Goal: Task Accomplishment & Management: Manage account settings

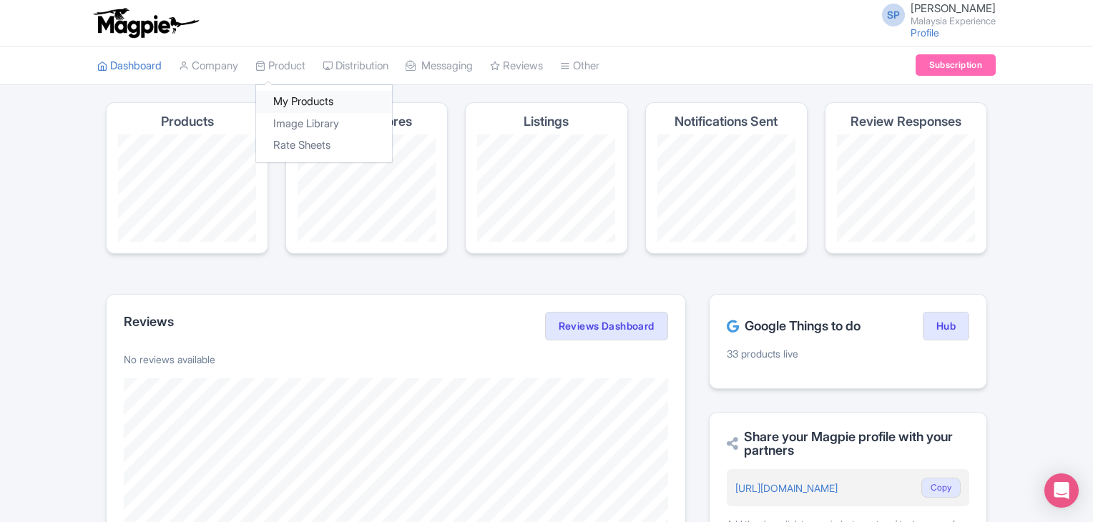
click at [310, 107] on link "My Products" at bounding box center [324, 102] width 136 height 22
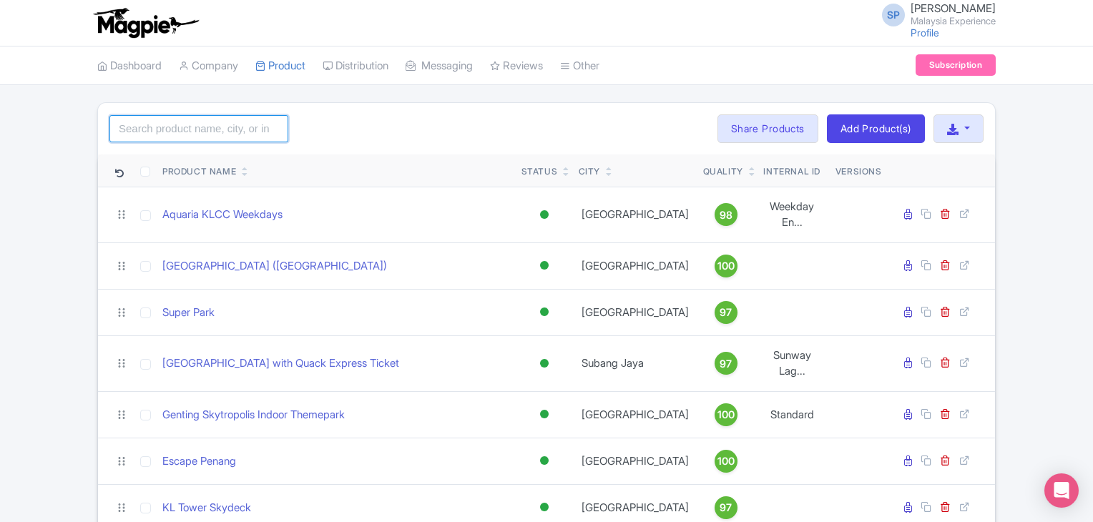
click at [223, 130] on input "search" at bounding box center [198, 128] width 179 height 27
type input "splash"
click button "Search" at bounding box center [0, 0] width 0 height 0
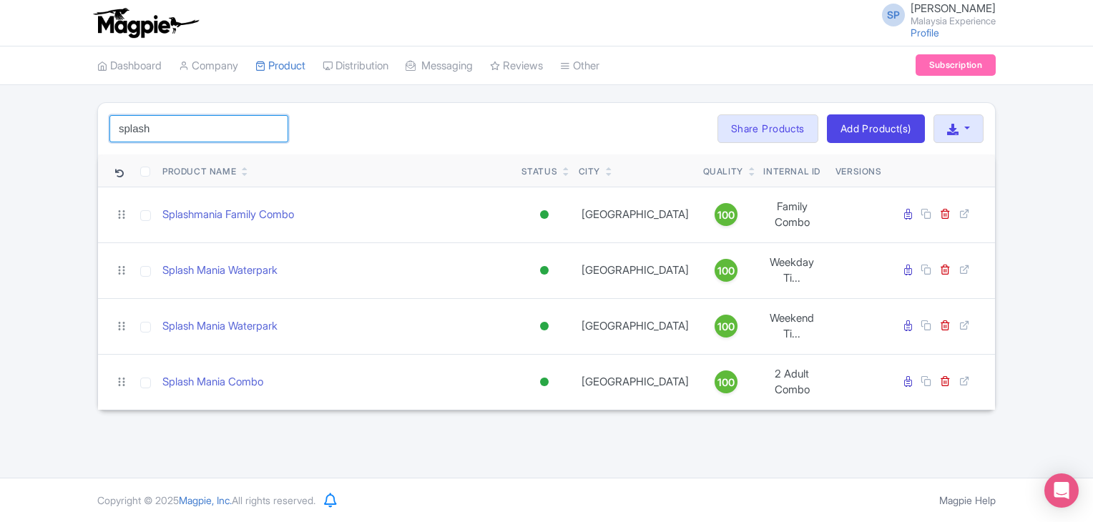
drag, startPoint x: 208, startPoint y: 132, endPoint x: 0, endPoint y: 158, distance: 209.9
click at [0, 158] on div "splash Search Bulk Actions Delete Add to Collection Share Products Add to Colle…" at bounding box center [546, 256] width 1093 height 308
click at [376, 413] on div "SP SOORIA PRAKASH SUNDER Malaysia Experience Profile Users Settings Sign out Da…" at bounding box center [546, 239] width 1093 height 478
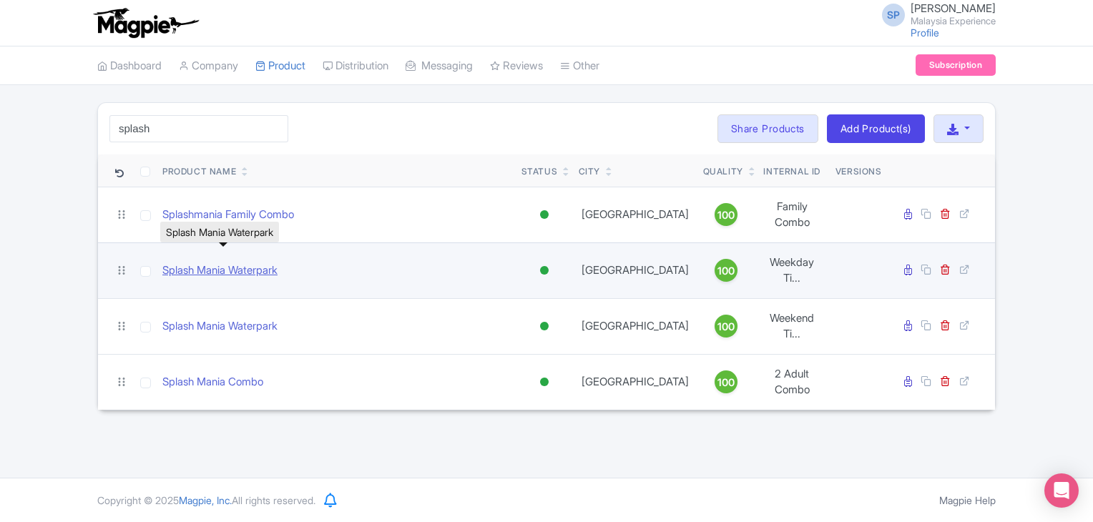
click at [223, 263] on link "Splash Mania Waterpark" at bounding box center [219, 271] width 115 height 16
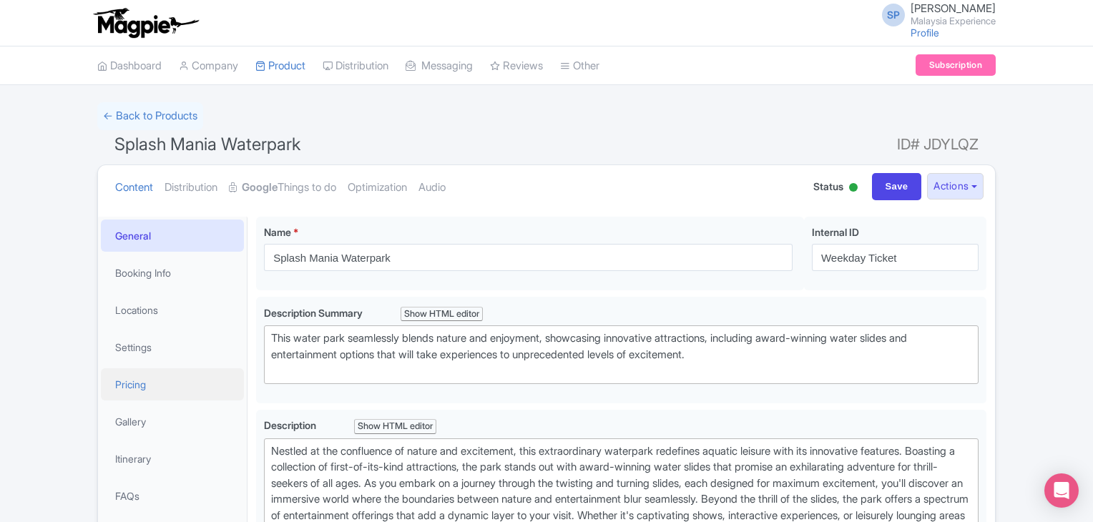
click at [173, 390] on link "Pricing" at bounding box center [172, 384] width 143 height 32
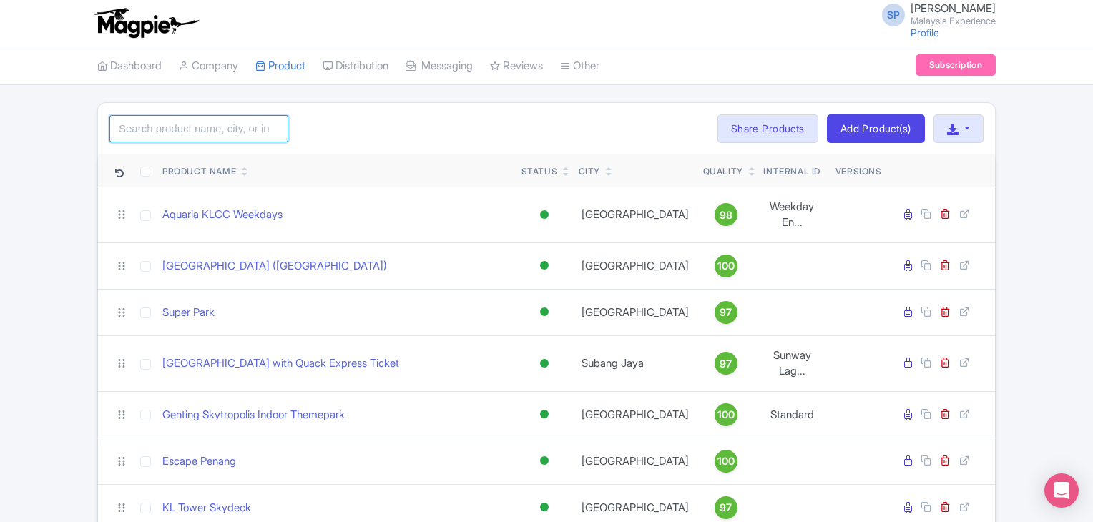
click at [193, 127] on input "search" at bounding box center [198, 128] width 179 height 27
type input "splash"
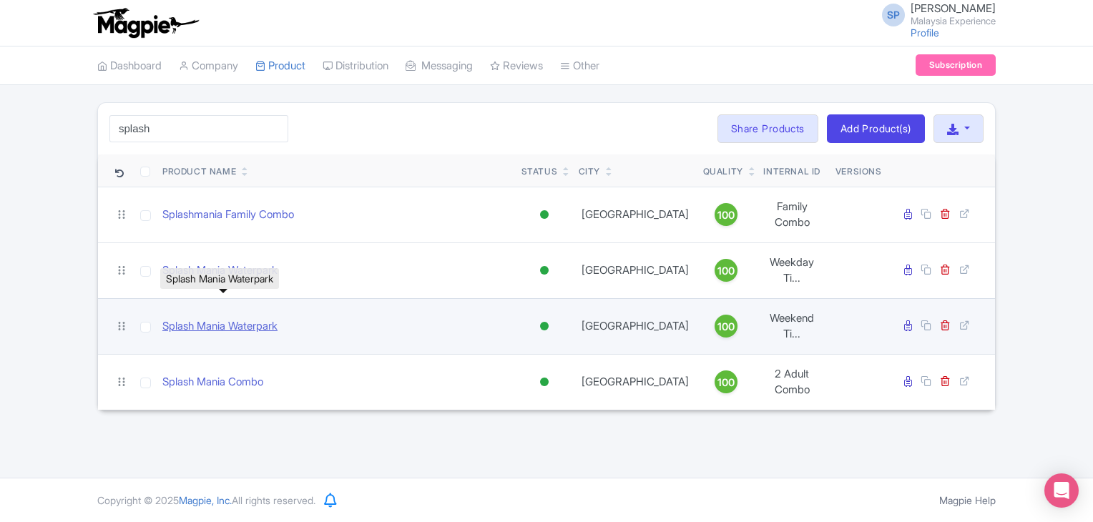
click at [235, 318] on link "Splash Mania Waterpark" at bounding box center [219, 326] width 115 height 16
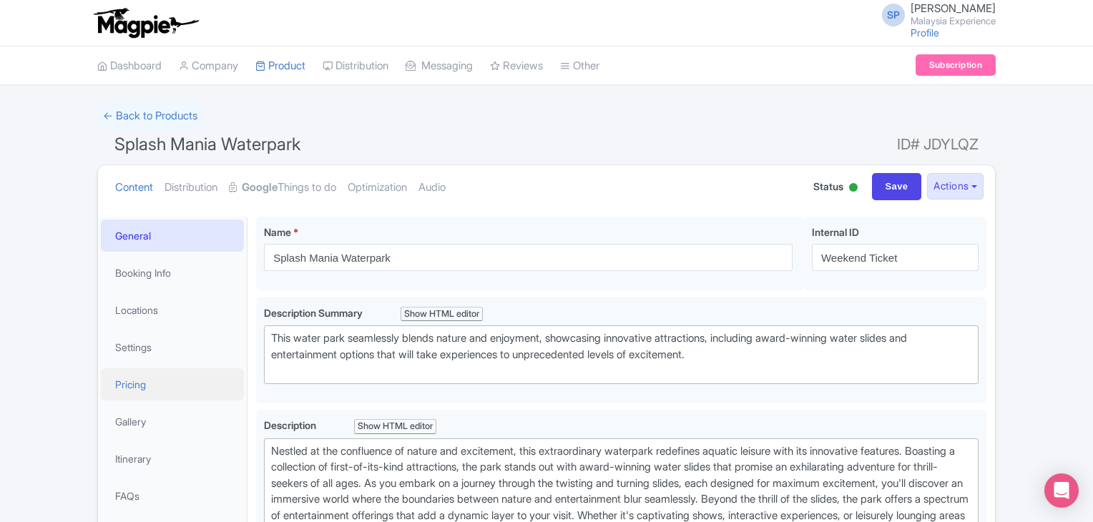
click at [146, 376] on link "Pricing" at bounding box center [172, 384] width 143 height 32
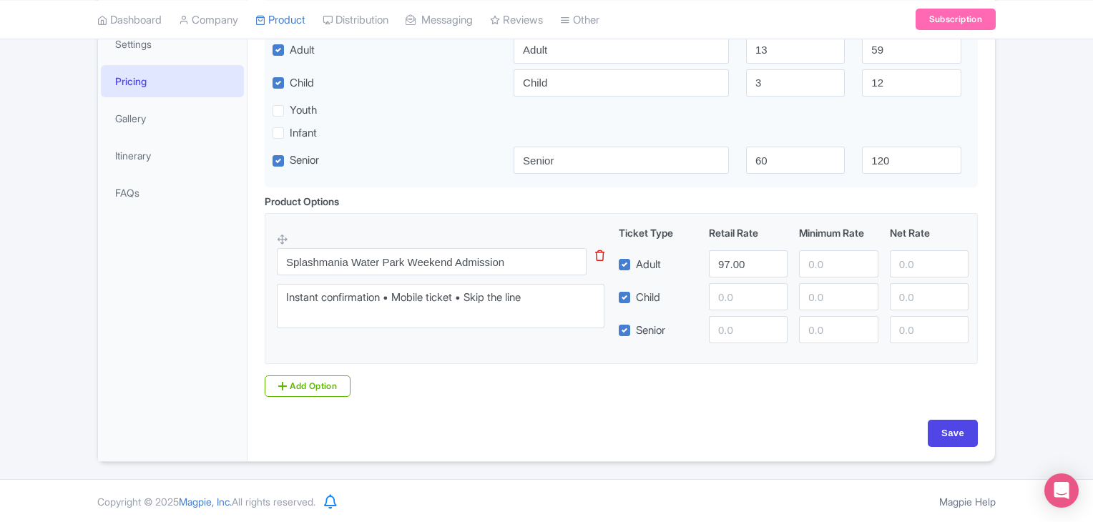
scroll to position [304, 0]
drag, startPoint x: 751, startPoint y: 265, endPoint x: 662, endPoint y: 265, distance: 88.7
click at [662, 265] on div "Adult 97.00" at bounding box center [794, 263] width 362 height 27
type input "56"
click at [951, 442] on input "Save" at bounding box center [953, 432] width 50 height 27
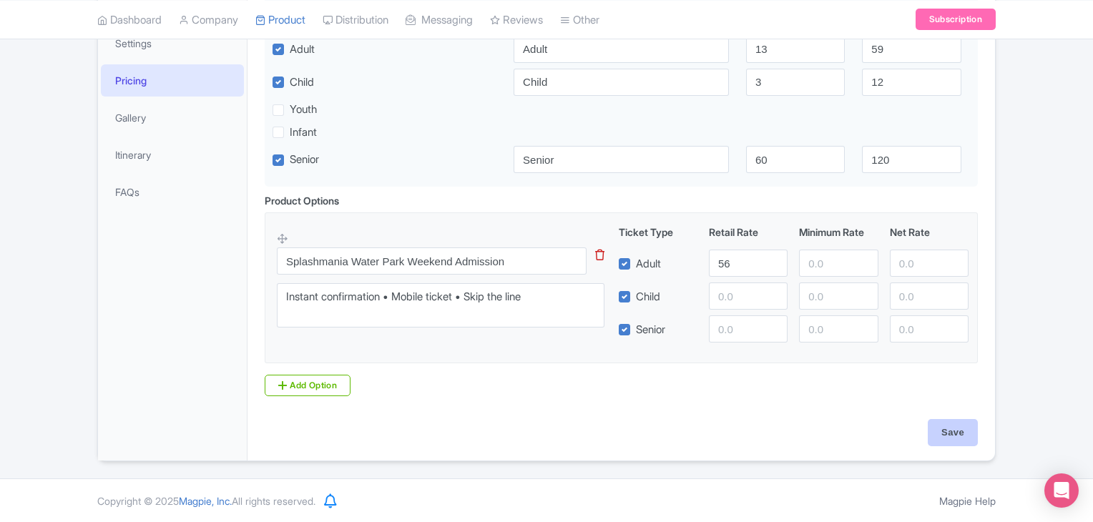
type input "Saving..."
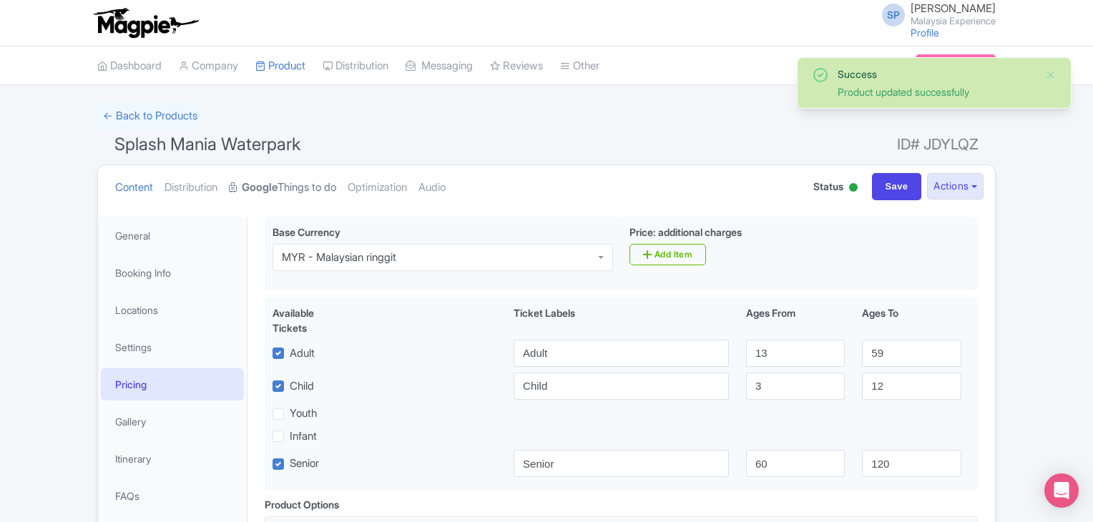
click at [305, 194] on link "Google Things to do" at bounding box center [282, 187] width 107 height 45
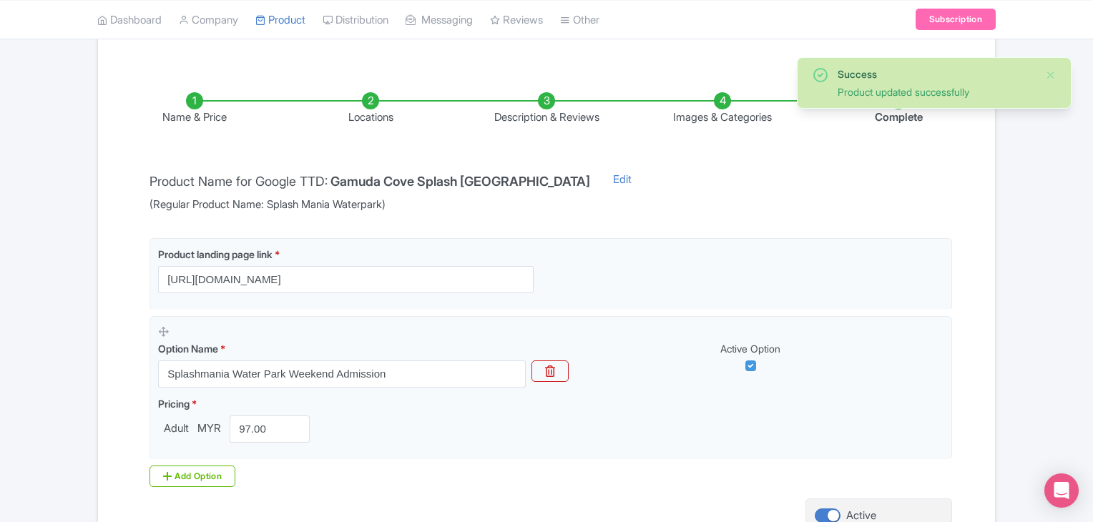
scroll to position [295, 0]
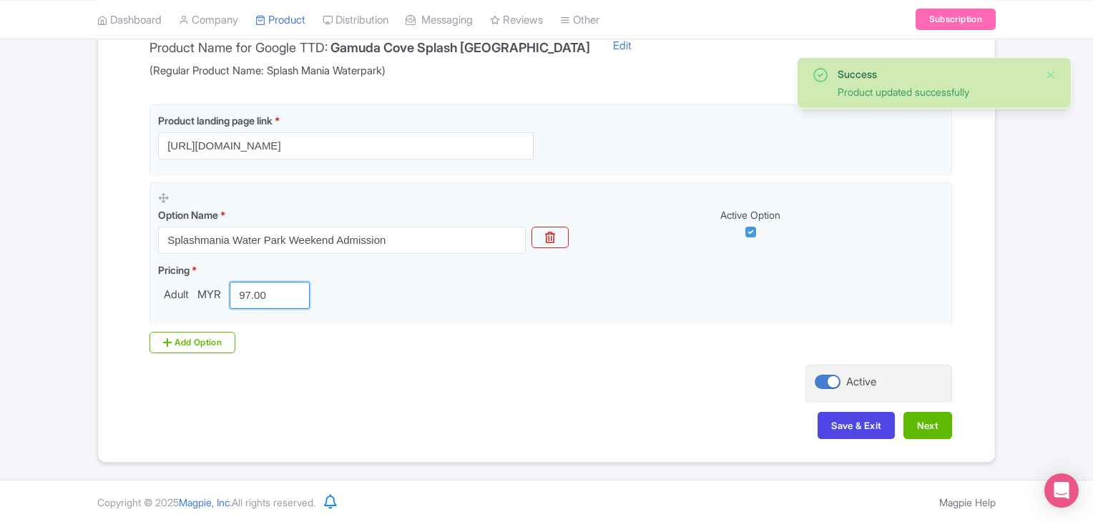
drag, startPoint x: 269, startPoint y: 297, endPoint x: 108, endPoint y: 293, distance: 161.0
click at [109, 293] on div "Name & Price Locations Description & Reviews Images & Categories Complete Produ…" at bounding box center [547, 192] width 880 height 524
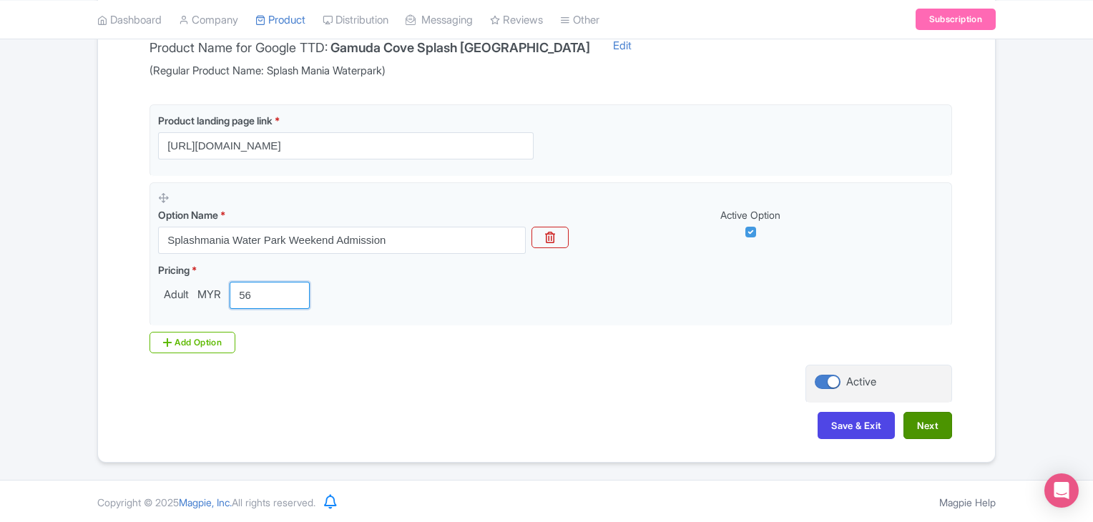
type input "56"
click at [930, 420] on button "Next" at bounding box center [928, 425] width 49 height 27
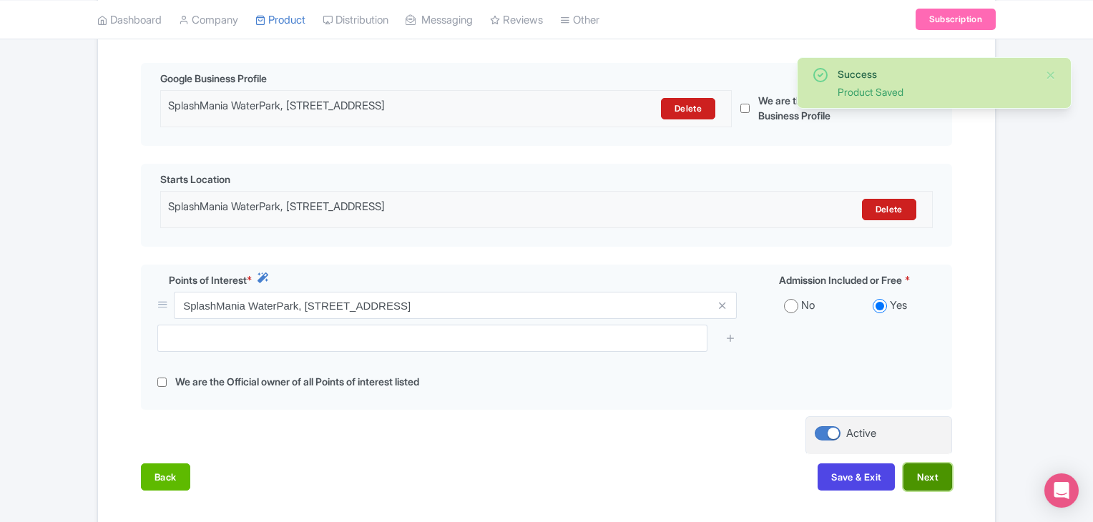
click at [926, 490] on button "Next" at bounding box center [928, 477] width 49 height 27
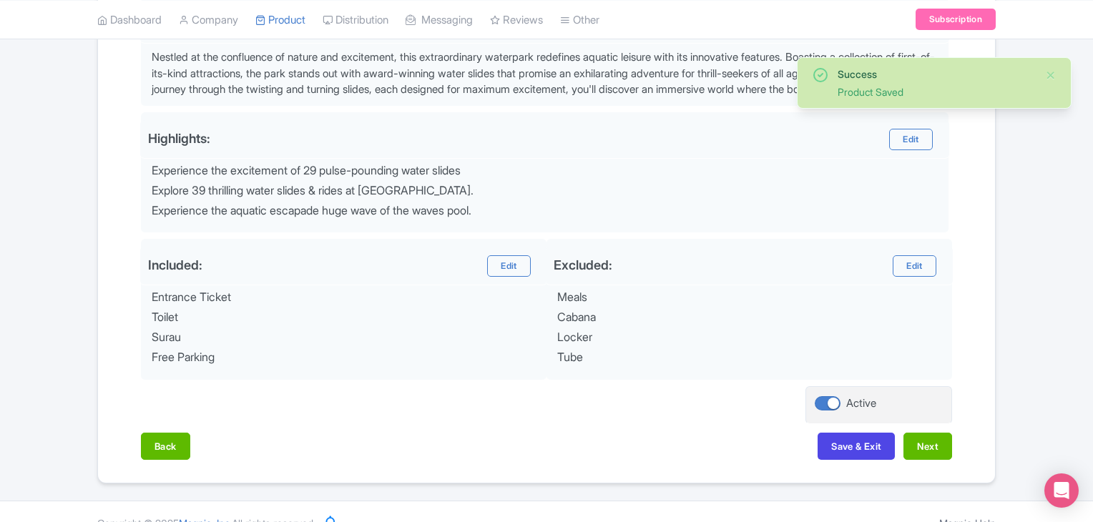
scroll to position [499, 0]
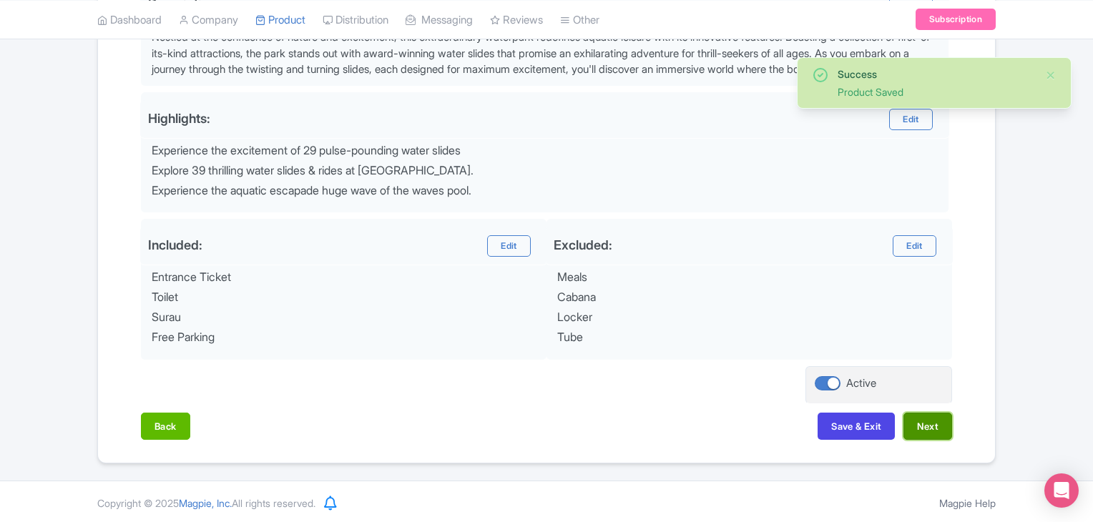
click at [916, 424] on button "Next" at bounding box center [928, 426] width 49 height 27
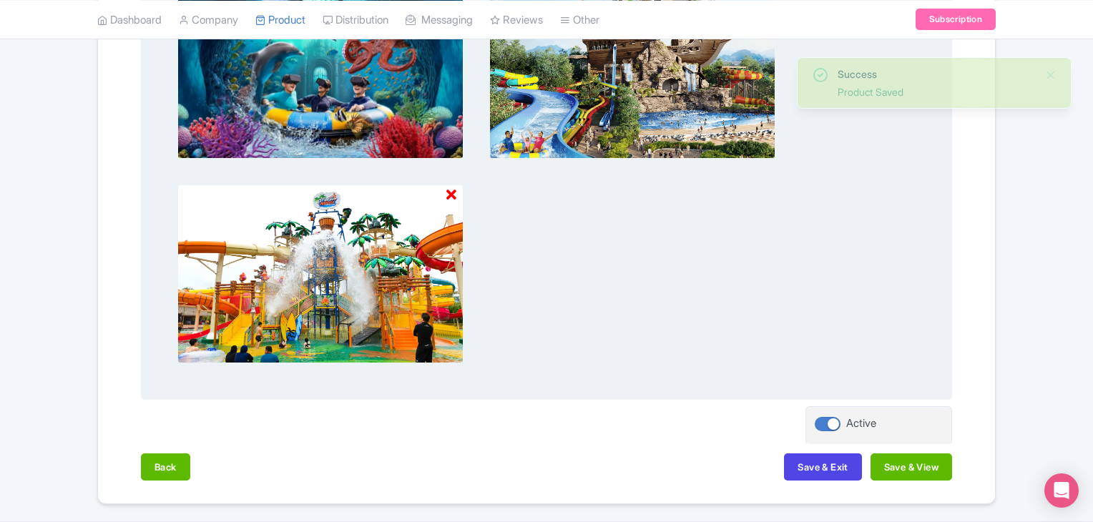
scroll to position [588, 0]
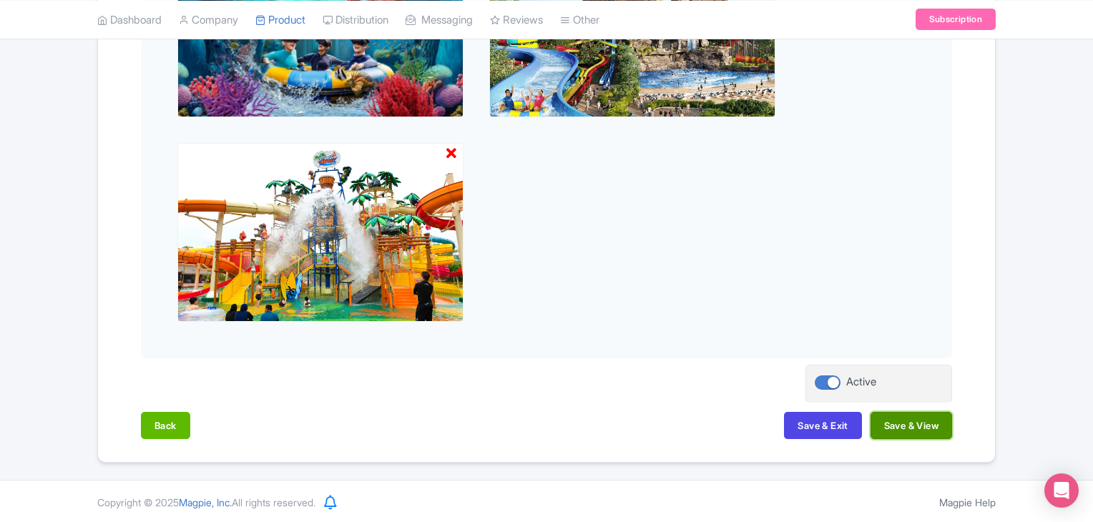
click at [914, 421] on button "Save & View" at bounding box center [912, 425] width 82 height 27
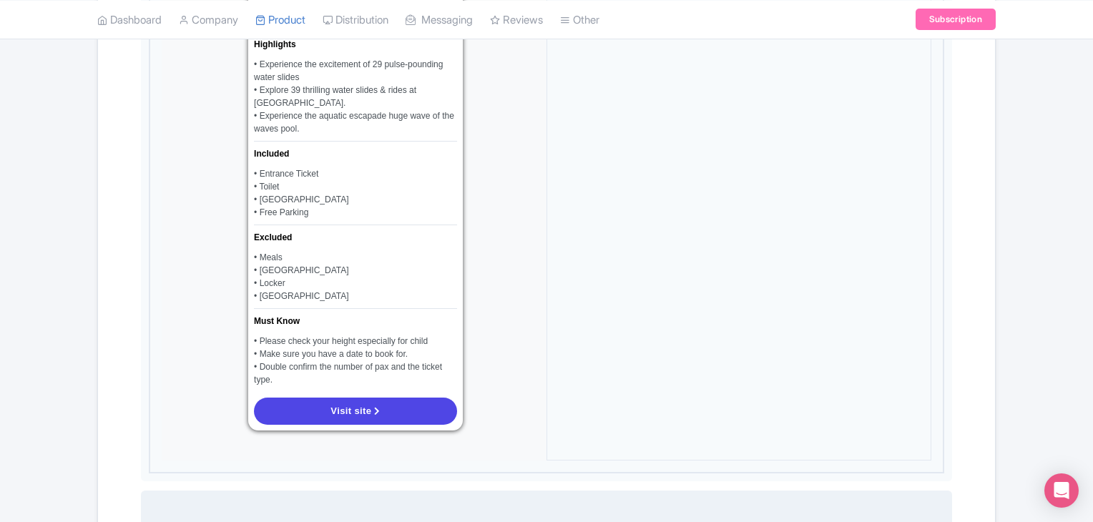
scroll to position [1446, 0]
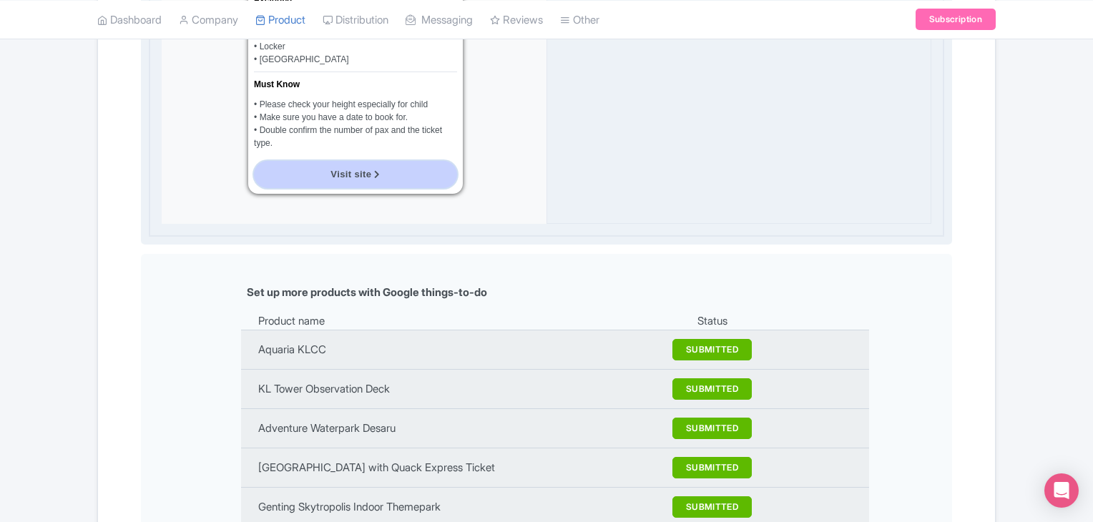
click at [361, 171] on span "Visit site" at bounding box center [351, 174] width 41 height 11
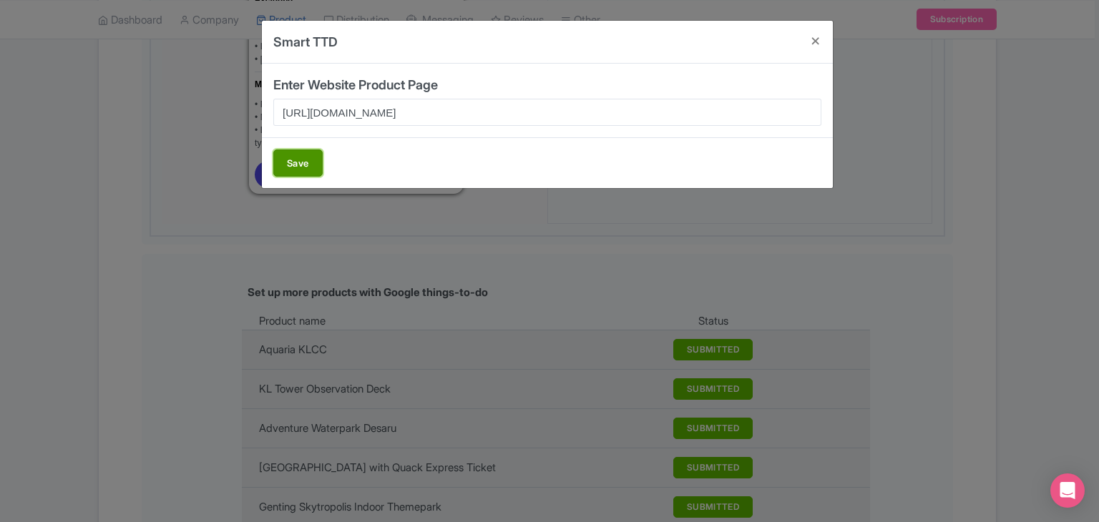
click at [293, 173] on button "Save" at bounding box center [297, 163] width 49 height 27
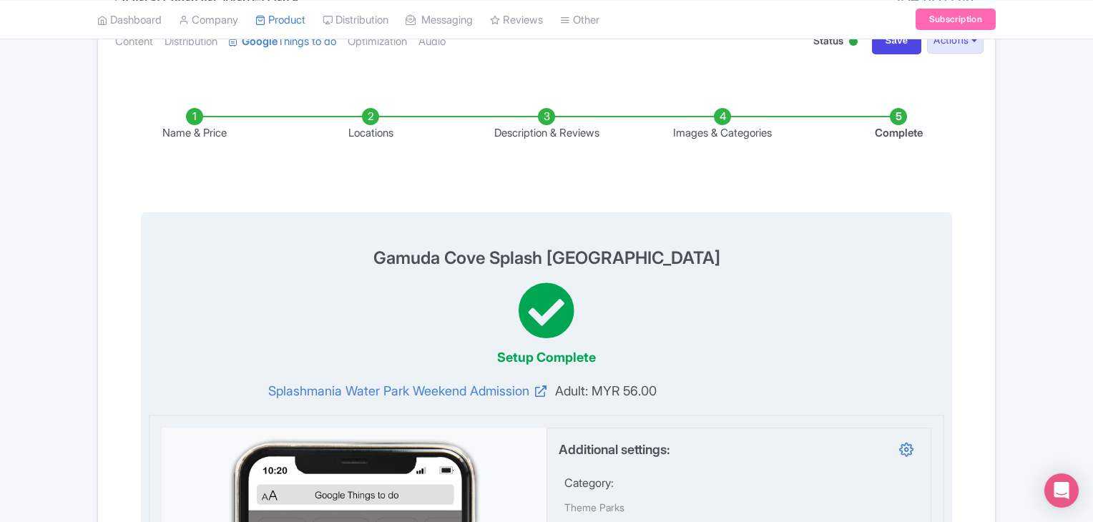
scroll to position [0, 0]
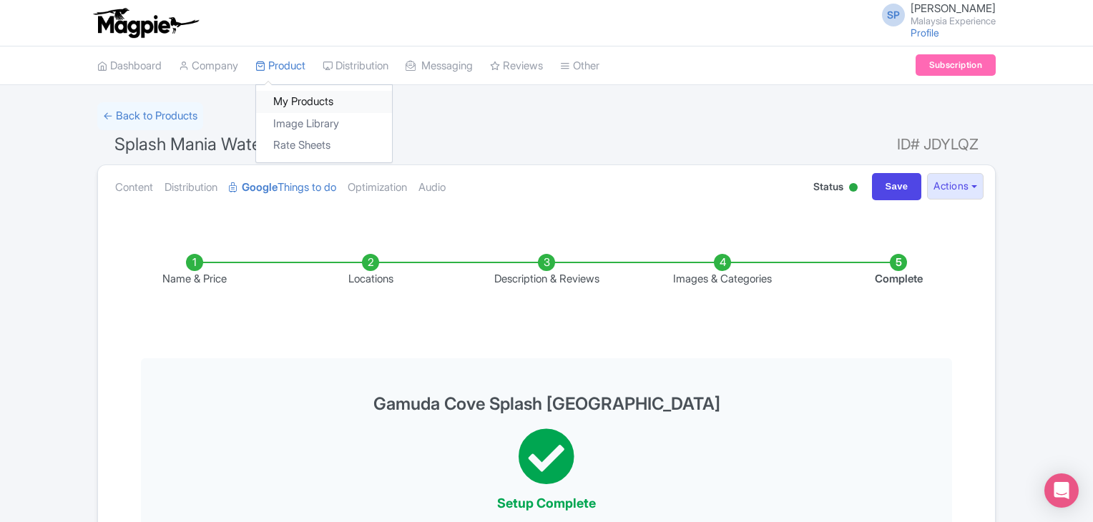
click at [288, 92] on link "My Products" at bounding box center [324, 102] width 136 height 22
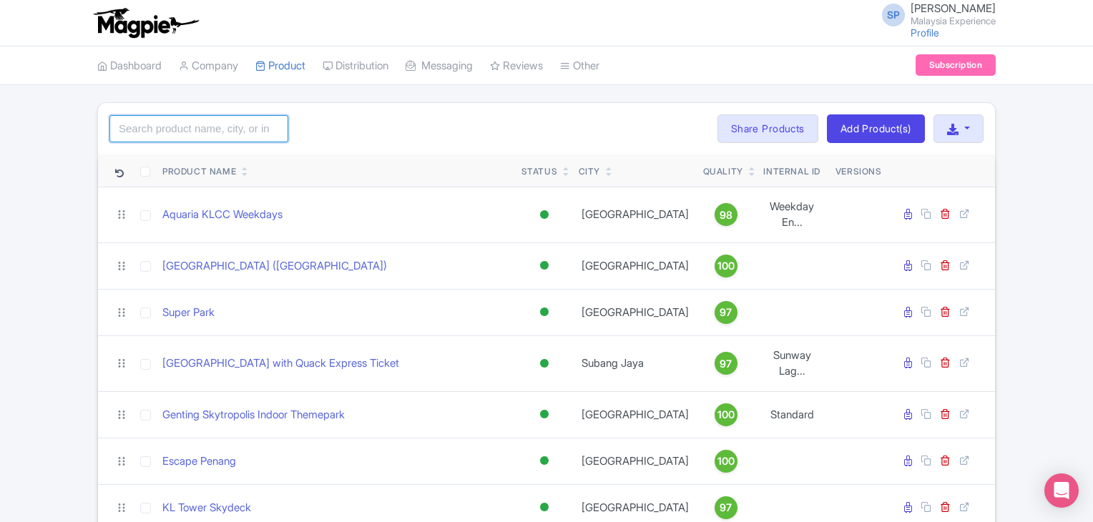
click at [233, 117] on input "search" at bounding box center [198, 128] width 179 height 27
